Goal: Task Accomplishment & Management: Manage account settings

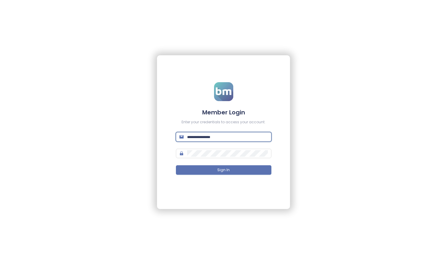
type input "**********"
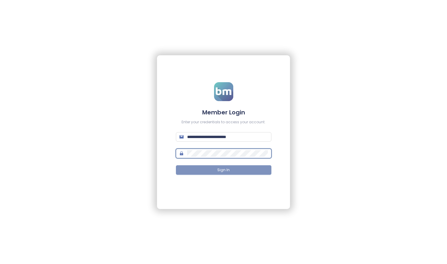
click at [224, 170] on span "Sign In" at bounding box center [223, 170] width 12 height 6
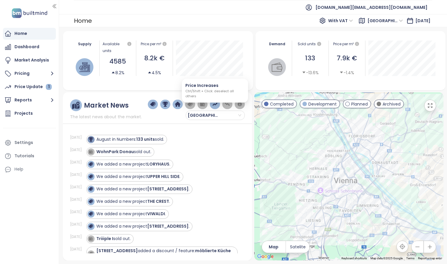
click at [214, 103] on img "button" at bounding box center [214, 104] width 5 height 5
click at [215, 103] on img "button" at bounding box center [214, 104] width 5 height 5
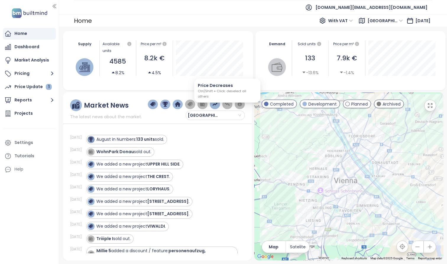
click at [226, 104] on img "button" at bounding box center [227, 104] width 5 height 5
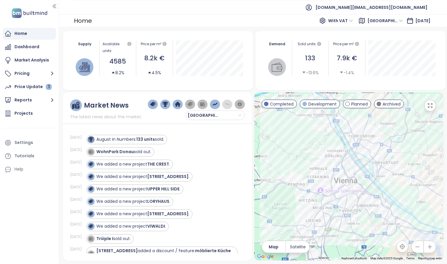
click at [226, 104] on img "button" at bounding box center [227, 104] width 5 height 5
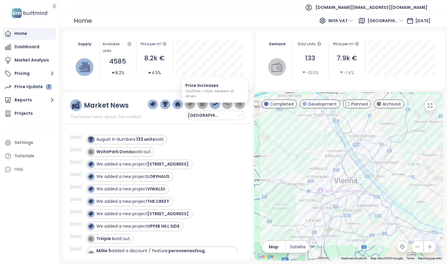
click at [215, 104] on img "button" at bounding box center [214, 104] width 5 height 5
click at [216, 105] on img "button" at bounding box center [214, 104] width 5 height 5
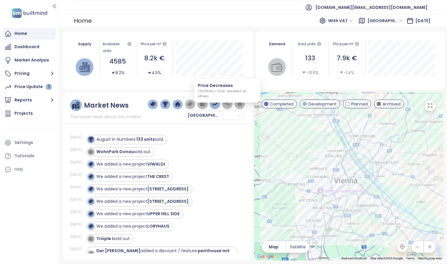
click at [227, 105] on img "button" at bounding box center [227, 104] width 5 height 5
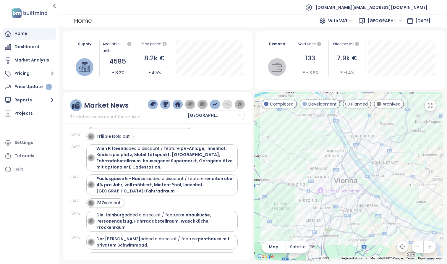
scroll to position [104, 0]
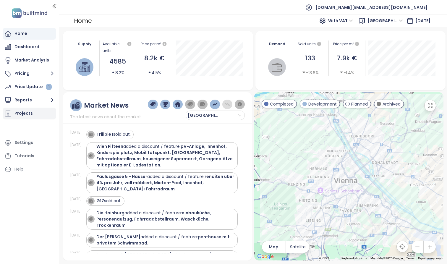
click at [27, 114] on div "Projects" at bounding box center [23, 113] width 18 height 7
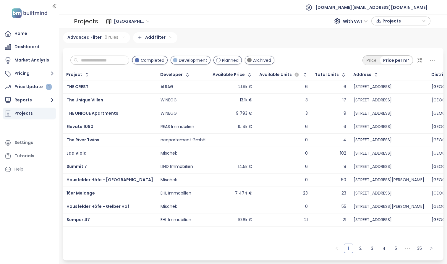
click at [254, 61] on icon at bounding box center [432, 60] width 7 height 7
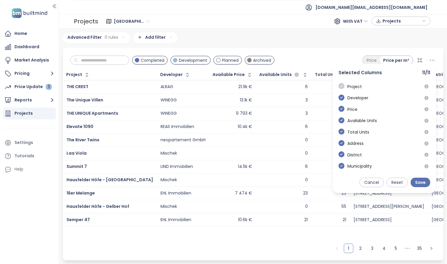
click at [254, 87] on icon "check-circle" at bounding box center [342, 86] width 6 height 6
click at [254, 86] on icon "check-circle" at bounding box center [342, 86] width 6 height 6
click at [254, 87] on icon "check-circle" at bounding box center [342, 86] width 6 height 6
click at [254, 98] on icon "check-circle" at bounding box center [342, 98] width 6 height 6
click at [254, 110] on icon "check-circle" at bounding box center [342, 109] width 6 height 6
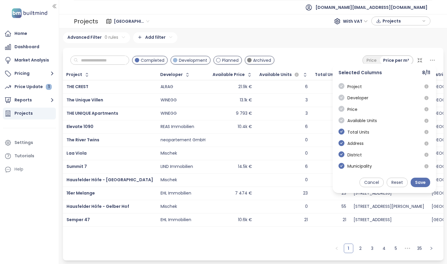
click at [254, 117] on icon "check-circle" at bounding box center [342, 120] width 6 height 6
click at [254, 183] on span "Reset" at bounding box center [398, 182] width 12 height 7
click at [254, 41] on div "Advanced Filter 0 rules Add filter" at bounding box center [253, 37] width 381 height 11
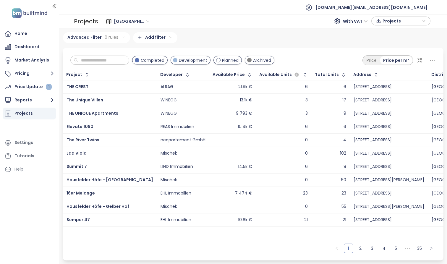
click at [254, 59] on icon at bounding box center [432, 60] width 7 height 7
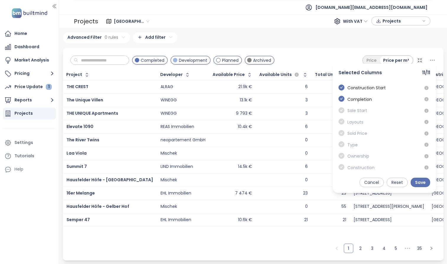
scroll to position [100, 0]
click at [254, 99] on icon "check-circle" at bounding box center [342, 100] width 6 height 6
click at [254, 87] on icon "check-circle" at bounding box center [342, 89] width 6 height 6
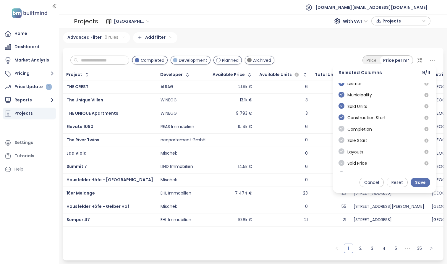
scroll to position [70, 0]
click at [254, 95] on icon "check-circle" at bounding box center [342, 96] width 6 height 6
click at [254, 109] on icon "check-circle" at bounding box center [342, 107] width 6 height 6
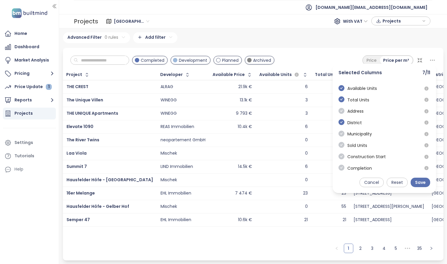
click at [254, 109] on icon "check-circle" at bounding box center [342, 111] width 6 height 6
click at [254, 123] on icon "check-circle" at bounding box center [342, 122] width 6 height 6
click at [254, 134] on icon "check-circle" at bounding box center [342, 134] width 6 height 6
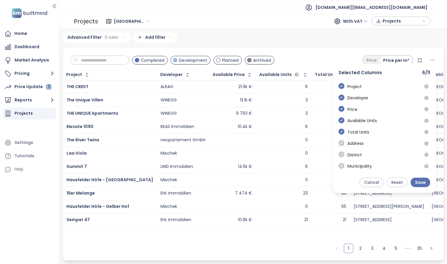
scroll to position [0, 0]
click at [254, 120] on icon "check-circle" at bounding box center [342, 120] width 6 height 6
click at [254, 131] on icon "check-circle" at bounding box center [342, 132] width 6 height 6
click at [254, 182] on span "Save" at bounding box center [420, 182] width 11 height 7
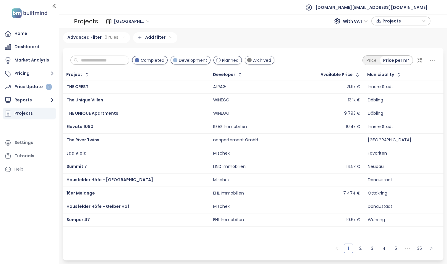
click at [254, 60] on icon at bounding box center [432, 60] width 7 height 7
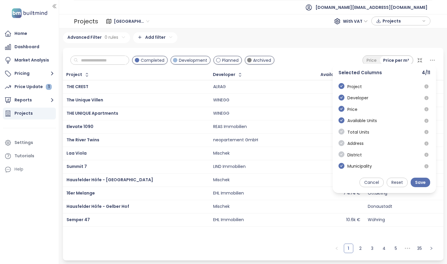
click at [254, 120] on icon "check-circle" at bounding box center [342, 120] width 6 height 6
click at [254, 131] on icon "check-circle" at bounding box center [342, 132] width 6 height 6
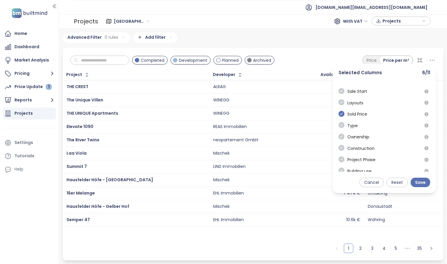
click at [254, 115] on icon "check-circle" at bounding box center [342, 114] width 6 height 6
click at [254, 147] on icon "check-circle" at bounding box center [342, 148] width 6 height 6
click at [254, 169] on icon "check-circle" at bounding box center [342, 171] width 6 height 6
click at [254, 180] on span "Save" at bounding box center [420, 182] width 11 height 7
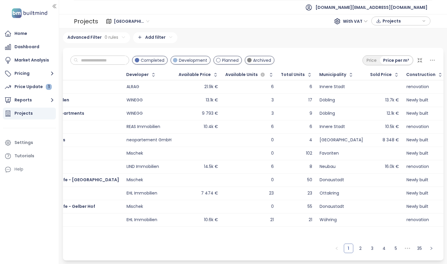
scroll to position [0, 34]
click at [254, 61] on icon at bounding box center [432, 60] width 7 height 7
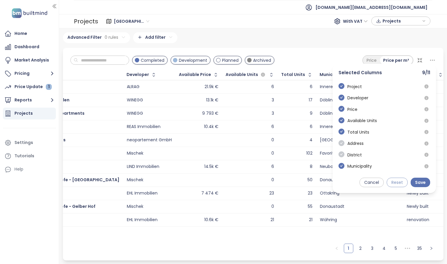
click at [254, 182] on span "Reset" at bounding box center [398, 182] width 12 height 7
click at [254, 183] on span "Save" at bounding box center [420, 182] width 11 height 7
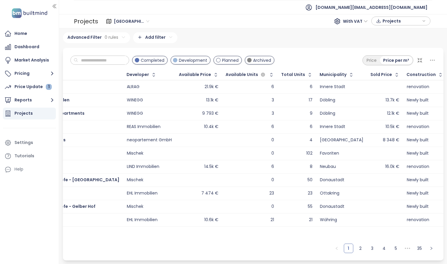
click at [254, 62] on icon at bounding box center [432, 60] width 7 height 7
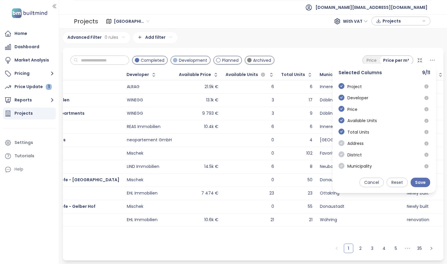
click at [254, 165] on icon "check-circle" at bounding box center [342, 166] width 6 height 6
click at [254, 96] on icon "check-circle" at bounding box center [342, 98] width 6 height 6
click at [254, 107] on icon "check-circle" at bounding box center [342, 109] width 6 height 6
click at [254, 119] on icon "check-circle" at bounding box center [342, 120] width 6 height 6
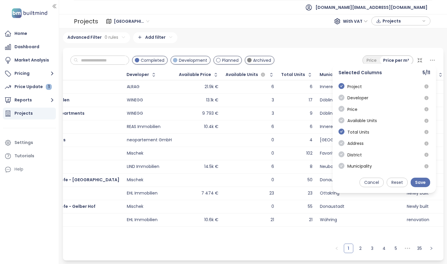
click at [254, 135] on span at bounding box center [342, 132] width 6 height 7
click at [254, 133] on icon "check-circle" at bounding box center [342, 132] width 6 height 6
click at [254, 118] on icon "check-circle" at bounding box center [342, 119] width 6 height 6
click at [254, 149] on div "Municipality" at bounding box center [355, 145] width 33 height 12
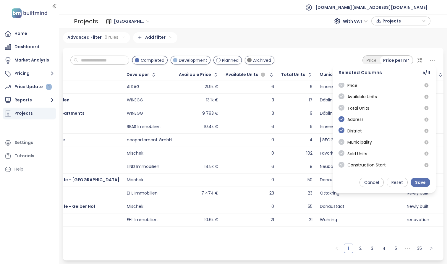
click at [254, 131] on icon "check-circle" at bounding box center [342, 131] width 6 height 6
click at [254, 122] on icon "check-circle" at bounding box center [342, 119] width 6 height 6
click at [254, 132] on icon "check-circle" at bounding box center [342, 131] width 6 height 6
click at [254, 131] on icon "check-circle" at bounding box center [342, 131] width 6 height 6
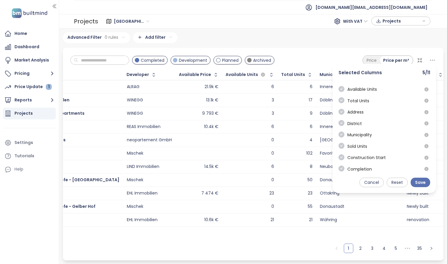
click at [254, 123] on icon "check-circle" at bounding box center [342, 123] width 6 height 6
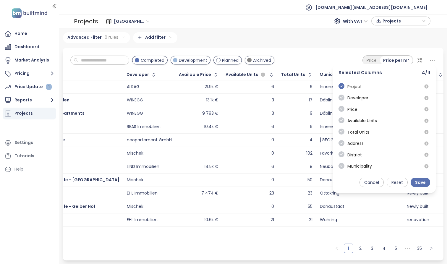
scroll to position [0, 0]
click at [254, 98] on icon "check-circle" at bounding box center [342, 98] width 6 height 6
click at [254, 112] on icon "check-circle" at bounding box center [342, 109] width 6 height 6
click at [254, 121] on icon "check-circle" at bounding box center [342, 120] width 6 height 6
click at [254, 132] on icon "check-circle" at bounding box center [342, 132] width 6 height 6
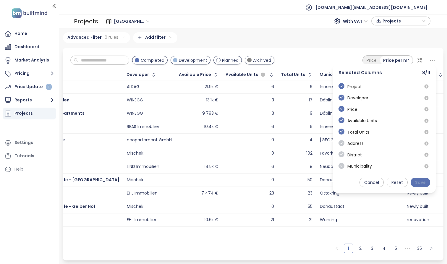
click at [254, 183] on span "Save" at bounding box center [420, 182] width 11 height 7
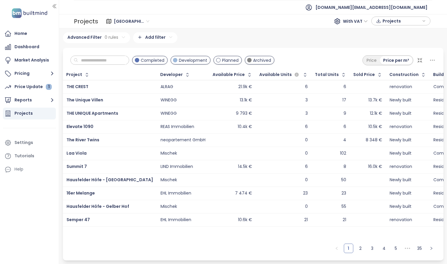
click at [254, 61] on icon at bounding box center [432, 60] width 7 height 7
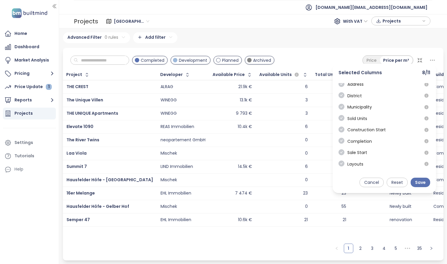
scroll to position [63, 0]
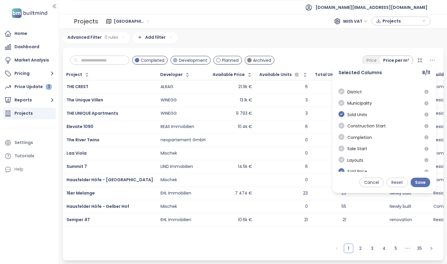
click at [254, 113] on icon "check-circle" at bounding box center [342, 114] width 6 height 6
click at [254, 127] on icon "check-circle" at bounding box center [342, 126] width 6 height 6
click at [254, 148] on icon "check-circle" at bounding box center [342, 149] width 6 height 6
click at [254, 181] on span "Reset" at bounding box center [398, 182] width 12 height 7
click at [254, 183] on span "Cancel" at bounding box center [372, 182] width 15 height 7
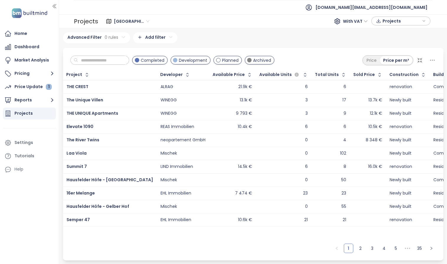
click at [254, 60] on icon at bounding box center [432, 60] width 5 height 1
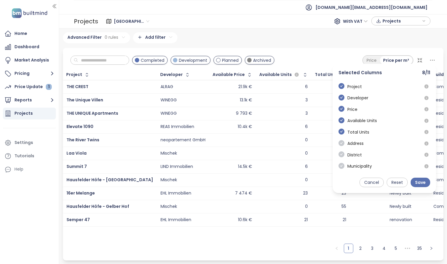
click at [254, 41] on div "Advanced Filter 0 rules Add filter" at bounding box center [253, 37] width 381 height 11
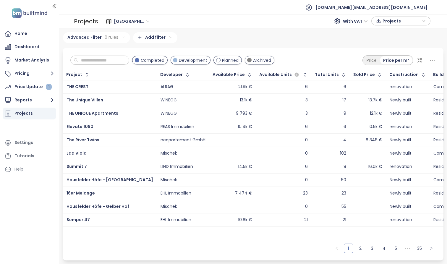
scroll to position [0, 0]
click at [254, 50] on div "Completed Development Planned Archived Price Price per m²" at bounding box center [253, 59] width 381 height 22
click at [254, 61] on icon at bounding box center [432, 60] width 7 height 7
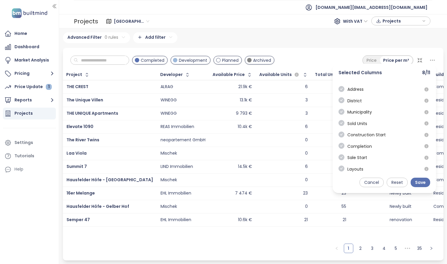
scroll to position [54, 0]
click at [254, 123] on icon "check-circle" at bounding box center [342, 123] width 6 height 6
click at [254, 145] on icon "check-circle" at bounding box center [342, 146] width 6 height 6
click at [254, 158] on icon "check-circle" at bounding box center [342, 157] width 6 height 6
click at [254, 182] on span "Save" at bounding box center [420, 182] width 11 height 7
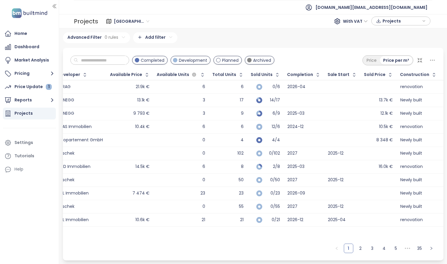
scroll to position [0, 102]
click at [33, 73] on button "Pricing" at bounding box center [29, 74] width 53 height 12
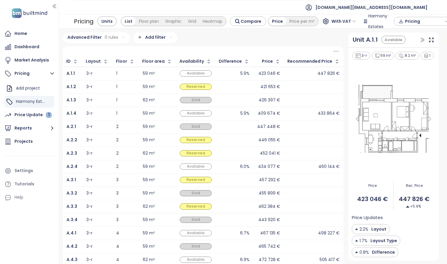
click at [254, 20] on span "Pricing" at bounding box center [424, 21] width 38 height 9
click at [254, 7] on span "[DOMAIN_NAME][EMAIL_ADDRESS][DOMAIN_NAME]" at bounding box center [372, 7] width 112 height 14
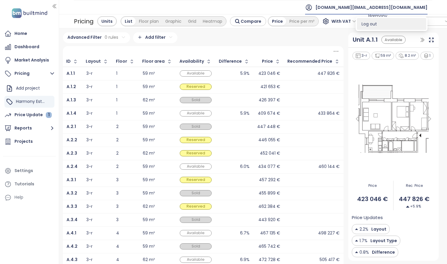
click at [254, 25] on li "Log out" at bounding box center [392, 24] width 70 height 12
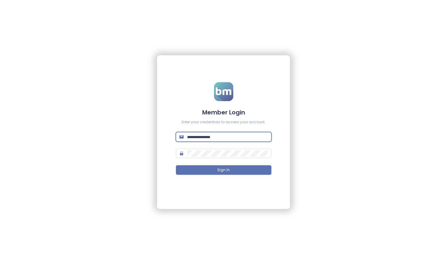
click at [254, 138] on input "text" at bounding box center [227, 137] width 81 height 7
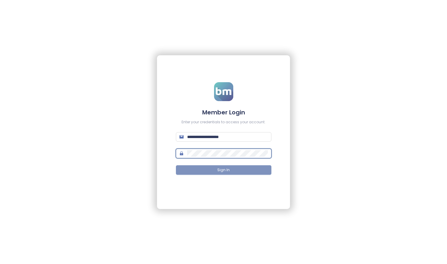
click at [244, 170] on button "Sign In" at bounding box center [224, 169] width 96 height 9
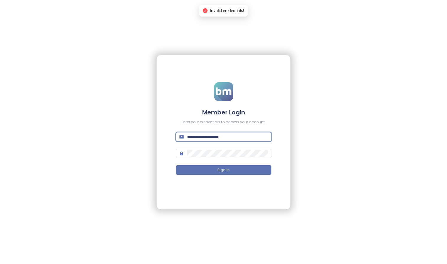
click at [253, 136] on input "**********" at bounding box center [227, 137] width 81 height 7
click at [254, 136] on input "**********" at bounding box center [227, 137] width 81 height 7
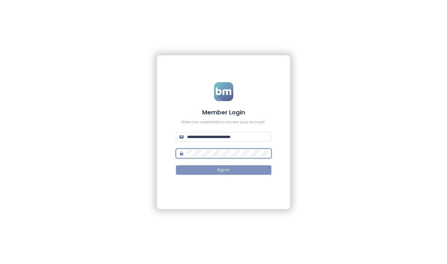
click at [243, 170] on button "Sign In" at bounding box center [224, 169] width 96 height 9
click at [218, 170] on span "Sign In" at bounding box center [223, 170] width 12 height 6
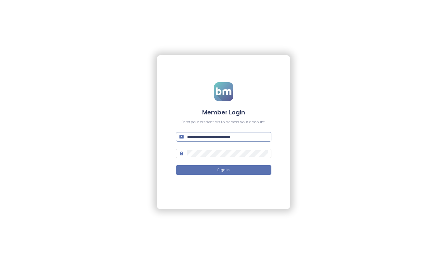
click at [249, 136] on input "**********" at bounding box center [227, 137] width 81 height 7
paste input "text"
type input "**********"
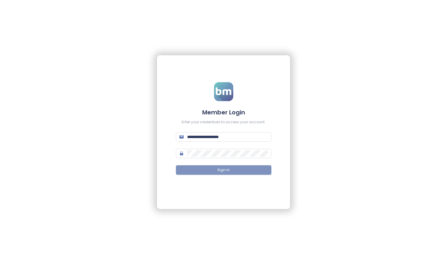
click at [201, 172] on button "Sign In" at bounding box center [224, 169] width 96 height 9
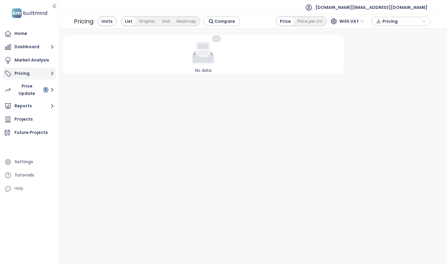
click at [44, 74] on button "Pricing" at bounding box center [29, 74] width 53 height 12
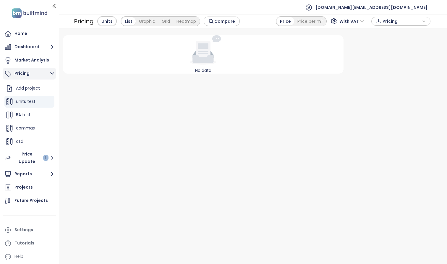
click at [44, 73] on button "Pricing" at bounding box center [29, 74] width 53 height 12
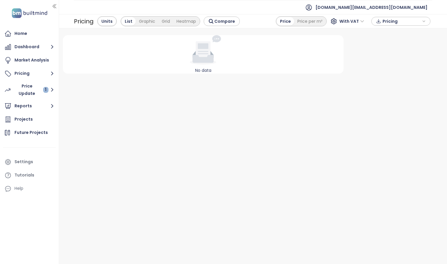
click at [104, 17] on div "Units" at bounding box center [107, 21] width 20 height 10
click at [104, 19] on div "Units" at bounding box center [107, 21] width 18 height 8
click at [86, 21] on div "Pricing" at bounding box center [84, 21] width 20 height 11
click at [42, 90] on div "Price Update 1" at bounding box center [31, 90] width 35 height 15
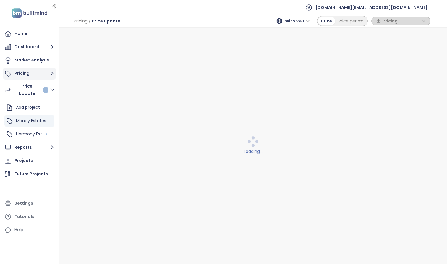
click at [37, 71] on button "Pricing" at bounding box center [29, 74] width 53 height 12
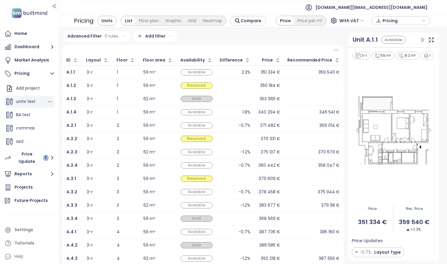
click at [36, 102] on div "units test" at bounding box center [29, 102] width 50 height 12
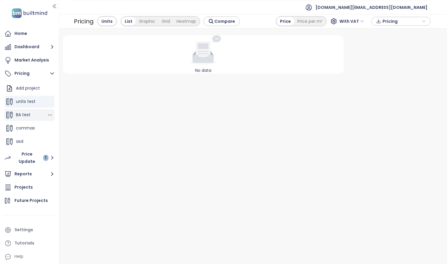
click at [35, 118] on div "BA test" at bounding box center [29, 115] width 50 height 12
click at [34, 129] on span "commas" at bounding box center [25, 128] width 19 height 6
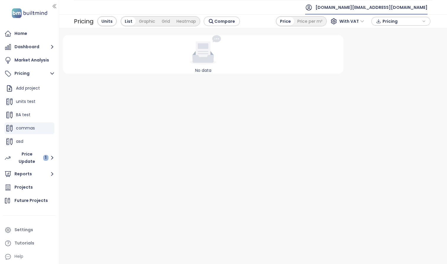
click at [254, 9] on span "[DOMAIN_NAME][EMAIL_ADDRESS][DOMAIN_NAME]" at bounding box center [372, 7] width 112 height 14
click at [254, 23] on li "Log out" at bounding box center [397, 24] width 57 height 12
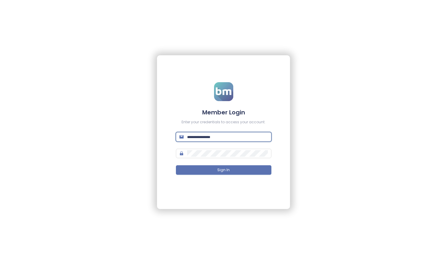
click at [254, 136] on input "text" at bounding box center [227, 137] width 81 height 7
click at [254, 137] on input "text" at bounding box center [227, 137] width 81 height 7
type input "**********"
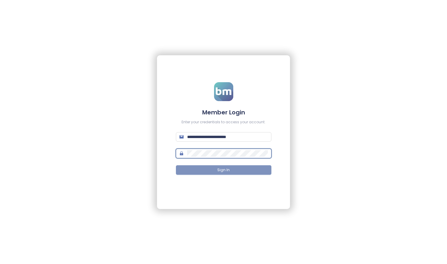
click at [245, 167] on button "Sign In" at bounding box center [224, 169] width 96 height 9
